Goal: Entertainment & Leisure: Consume media (video, audio)

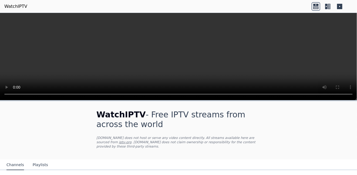
click at [355, 30] on video at bounding box center [178, 57] width 357 height 88
click at [267, 47] on video at bounding box center [178, 57] width 357 height 88
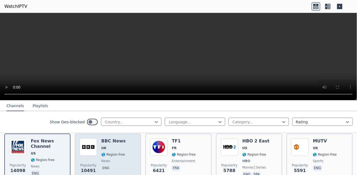
scroll to position [54, 0]
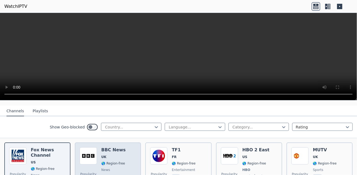
click at [115, 162] on span "🌎 Region-free" at bounding box center [113, 164] width 24 height 4
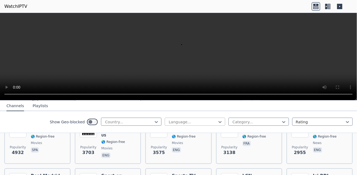
scroll to position [108, 0]
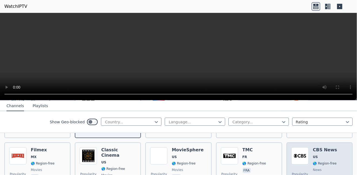
click at [334, 153] on div "Popularity 2955 CBS News US 🌎 Region-free news eng" at bounding box center [319, 167] width 56 height 39
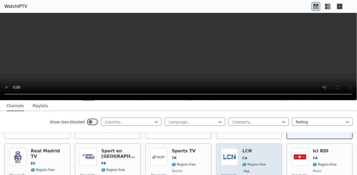
scroll to position [162, 0]
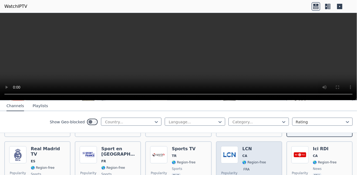
click at [259, 154] on span "CA" at bounding box center [254, 156] width 24 height 4
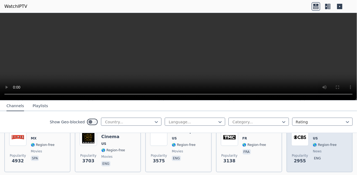
scroll to position [135, 0]
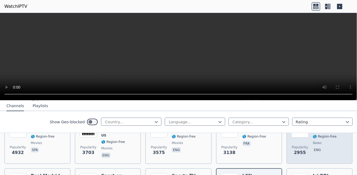
click at [327, 142] on div "CBS News US 🌎 Region-free news eng" at bounding box center [325, 140] width 24 height 39
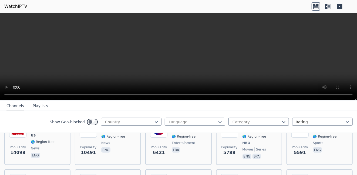
scroll to position [54, 0]
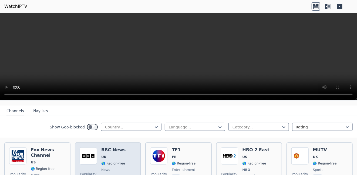
click at [119, 169] on div "BBC News UK 🌎 Region-free news eng" at bounding box center [113, 168] width 24 height 40
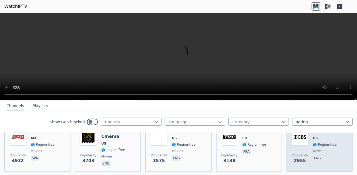
scroll to position [135, 0]
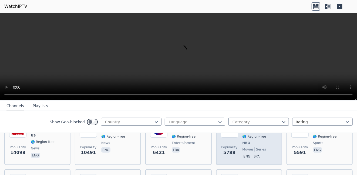
scroll to position [54, 0]
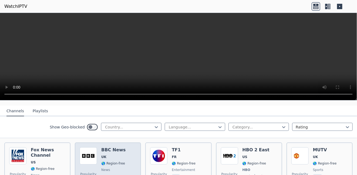
click at [131, 165] on div "Popularity 10491 BBC News UK 🌎 Region-free news eng" at bounding box center [108, 168] width 56 height 40
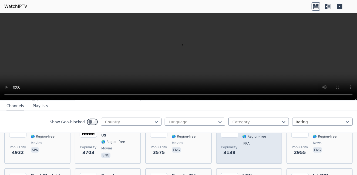
scroll to position [162, 0]
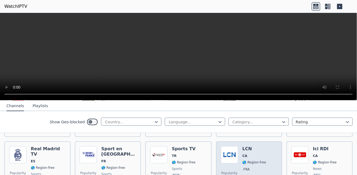
click at [268, 147] on div "Popularity 2582 LCN CA 🌎 Region-free fra" at bounding box center [249, 166] width 56 height 39
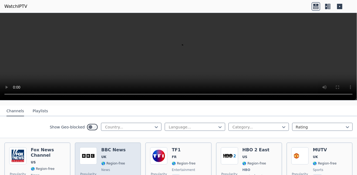
scroll to position [81, 0]
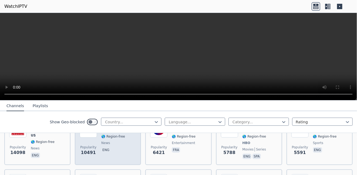
click at [127, 146] on div "Popularity 10491 BBC News UK 🌎 Region-free news eng" at bounding box center [108, 141] width 56 height 40
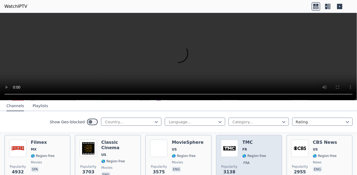
scroll to position [135, 0]
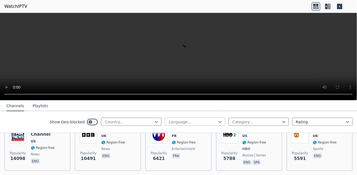
scroll to position [81, 0]
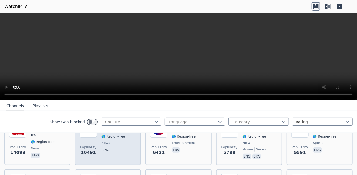
click at [125, 148] on div "Popularity 10491 BBC News UK 🌎 Region-free news eng" at bounding box center [108, 141] width 56 height 40
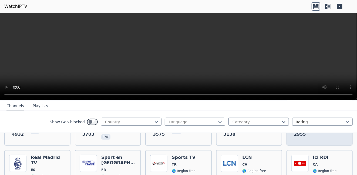
scroll to position [162, 0]
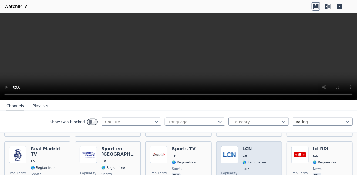
click at [260, 154] on span "CA" at bounding box center [254, 156] width 24 height 4
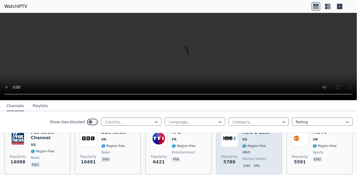
scroll to position [81, 0]
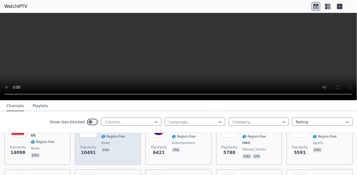
click at [134, 149] on div "Popularity 10491 BBC News UK 🌎 Region-free news eng" at bounding box center [108, 141] width 56 height 40
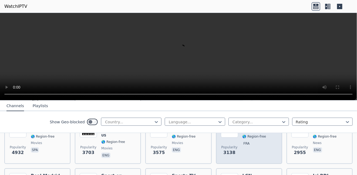
scroll to position [162, 0]
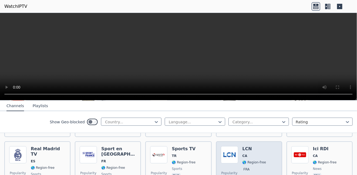
click at [268, 147] on div "Popularity 2582 LCN CA 🌎 Region-free fra" at bounding box center [249, 166] width 56 height 39
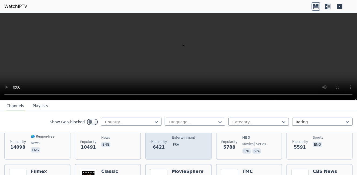
scroll to position [54, 0]
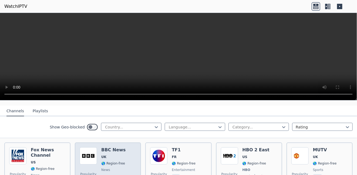
click at [126, 154] on div "Popularity 10491 BBC News UK 🌎 Region-free news eng" at bounding box center [108, 168] width 56 height 40
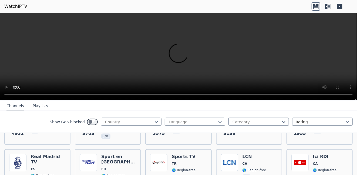
scroll to position [162, 0]
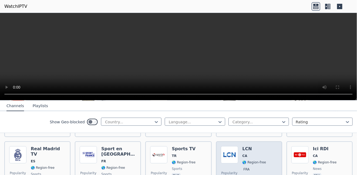
click at [277, 142] on div "Popularity 2582 LCN CA 🌎 Region-free fra" at bounding box center [249, 166] width 66 height 49
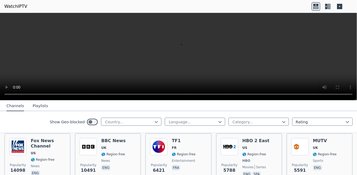
scroll to position [54, 0]
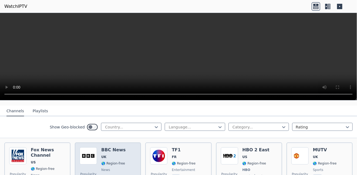
click at [123, 152] on div "Popularity 10491 BBC News UK 🌎 Region-free news eng" at bounding box center [108, 168] width 56 height 40
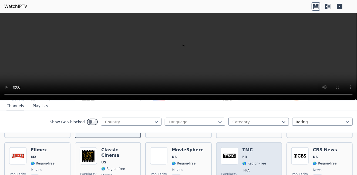
scroll to position [162, 0]
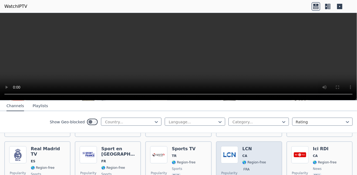
click at [261, 151] on div "Popularity 2582 LCN CA 🌎 Region-free fra" at bounding box center [249, 166] width 56 height 39
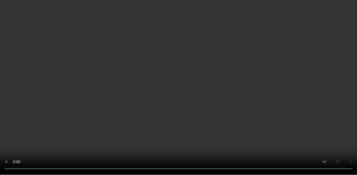
scroll to position [54, 0]
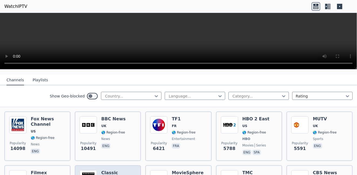
click at [123, 122] on div "Popularity 10491 BBC News UK 🌎 Region-free news eng" at bounding box center [108, 137] width 56 height 40
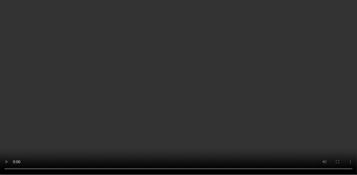
scroll to position [135, 0]
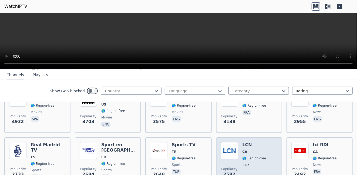
click at [260, 150] on span "CA" at bounding box center [254, 152] width 24 height 4
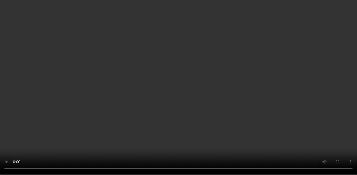
scroll to position [54, 0]
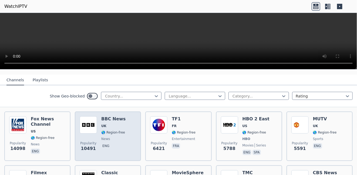
click at [125, 123] on div "Popularity 10491 BBC News UK 🌎 Region-free news eng" at bounding box center [108, 137] width 56 height 40
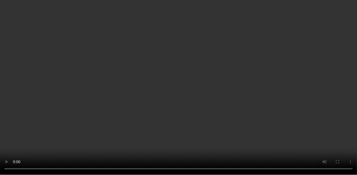
scroll to position [162, 0]
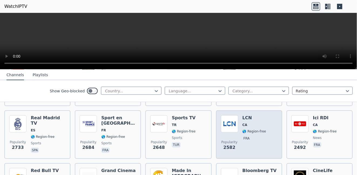
drag, startPoint x: 266, startPoint y: 127, endPoint x: 261, endPoint y: 127, distance: 5.1
click at [266, 127] on div "Popularity 2582 LCN CA 🌎 Region-free fra" at bounding box center [249, 134] width 56 height 39
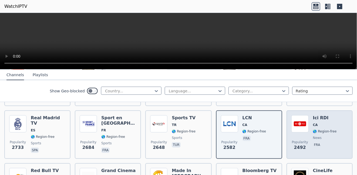
click at [337, 115] on div "Popularity [STREET_ADDRESS] 🌎 Region-free news fra" at bounding box center [319, 134] width 56 height 39
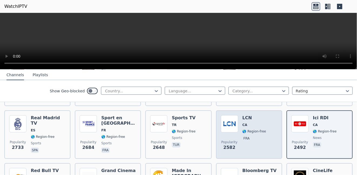
click at [265, 116] on div "Popularity 2582 LCN CA 🌎 Region-free fra" at bounding box center [249, 134] width 56 height 39
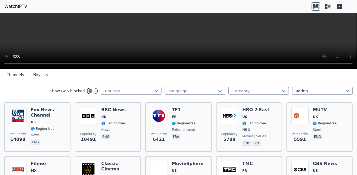
scroll to position [54, 0]
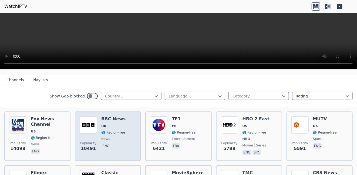
click at [117, 146] on div "BBC News UK 🌎 Region-free news eng" at bounding box center [113, 137] width 24 height 40
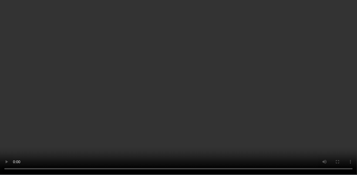
scroll to position [135, 0]
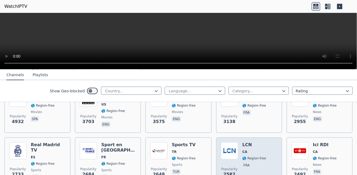
drag, startPoint x: 261, startPoint y: 145, endPoint x: 264, endPoint y: 145, distance: 3.0
click at [261, 145] on div "Popularity 2582 LCN CA 🌎 Region-free fra" at bounding box center [249, 161] width 56 height 39
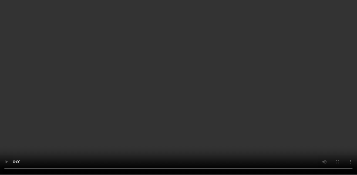
scroll to position [54, 0]
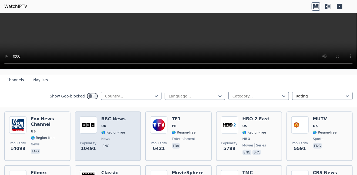
click at [129, 128] on div "Popularity 10491 BBC News UK 🌎 Region-free news eng" at bounding box center [108, 137] width 56 height 40
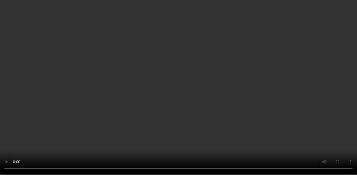
scroll to position [108, 0]
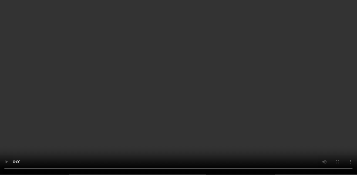
scroll to position [162, 0]
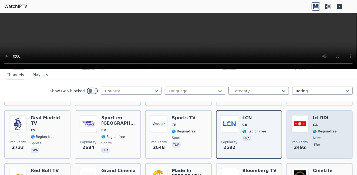
drag, startPoint x: 329, startPoint y: 129, endPoint x: 325, endPoint y: 124, distance: 6.1
click at [328, 128] on div "Ici RDI CA 🌎 Region-free news fra" at bounding box center [325, 134] width 24 height 39
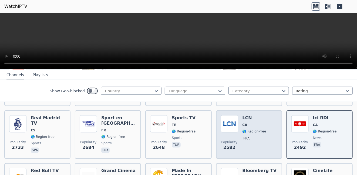
click at [254, 144] on div "LCN CA 🌎 Region-free fra" at bounding box center [254, 134] width 24 height 39
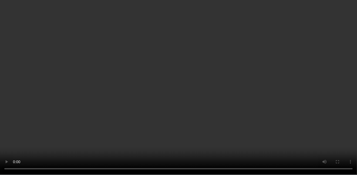
scroll to position [0, 0]
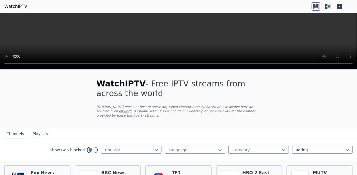
click at [177, 39] on video at bounding box center [178, 41] width 357 height 57
